Goal: Transaction & Acquisition: Purchase product/service

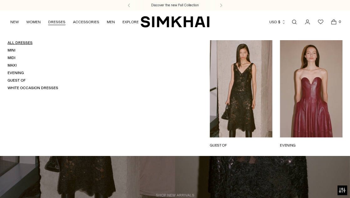
click at [21, 40] on link "All Dresses" at bounding box center [20, 42] width 25 height 4
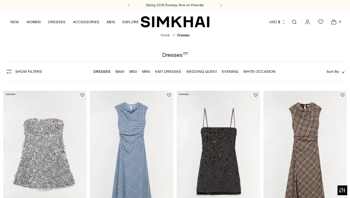
click at [135, 72] on link "Midi" at bounding box center [133, 71] width 8 height 4
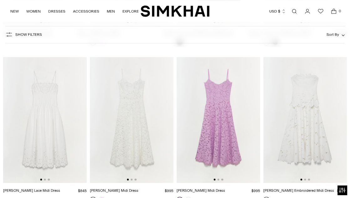
scroll to position [2245, 0]
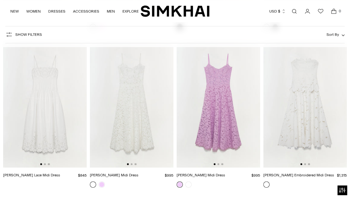
click at [303, 138] on img at bounding box center [306, 105] width 84 height 126
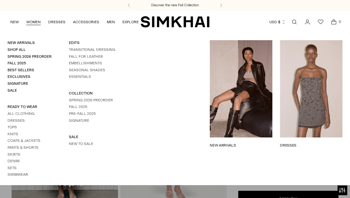
click at [26, 21] on link "WOMEN" at bounding box center [33, 22] width 14 height 14
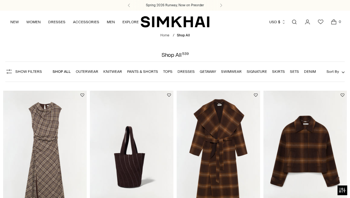
click at [166, 73] on link "Tops" at bounding box center [167, 71] width 9 height 4
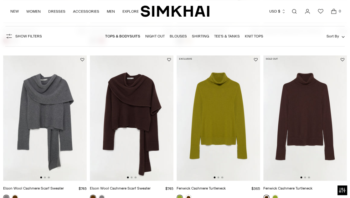
scroll to position [702, 0]
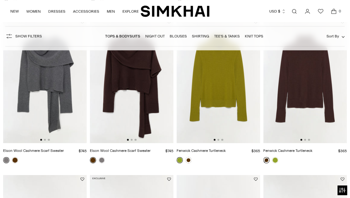
click at [300, 72] on img at bounding box center [306, 81] width 84 height 126
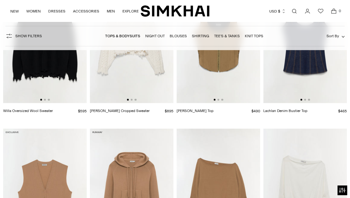
scroll to position [1500, 0]
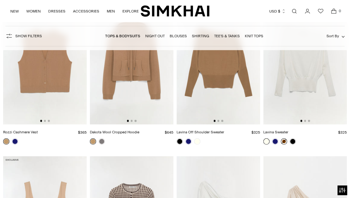
click at [283, 141] on link at bounding box center [284, 141] width 6 height 6
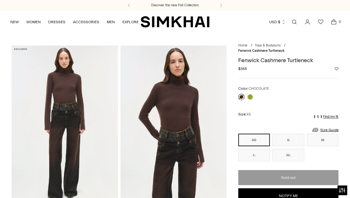
click at [180, 104] on img at bounding box center [174, 125] width 107 height 160
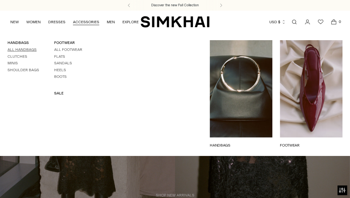
click at [19, 48] on link "All Handbags" at bounding box center [22, 49] width 29 height 4
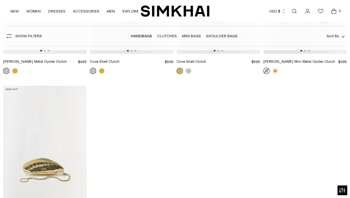
scroll to position [1728, 0]
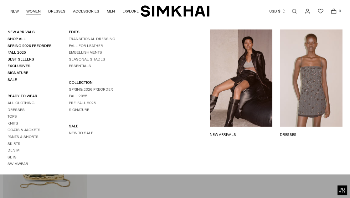
click at [35, 9] on link "WOMEN" at bounding box center [33, 11] width 14 height 14
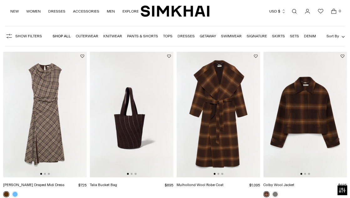
scroll to position [40, 0]
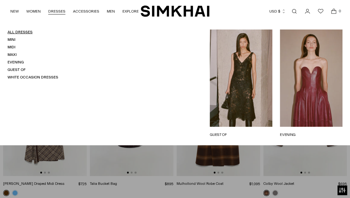
click at [23, 31] on link "All Dresses" at bounding box center [20, 32] width 25 height 4
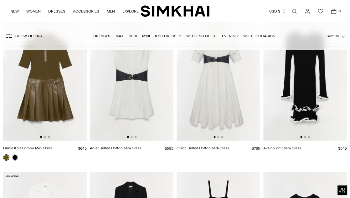
scroll to position [1933, 0]
